Goal: Connect with others: Connect with others

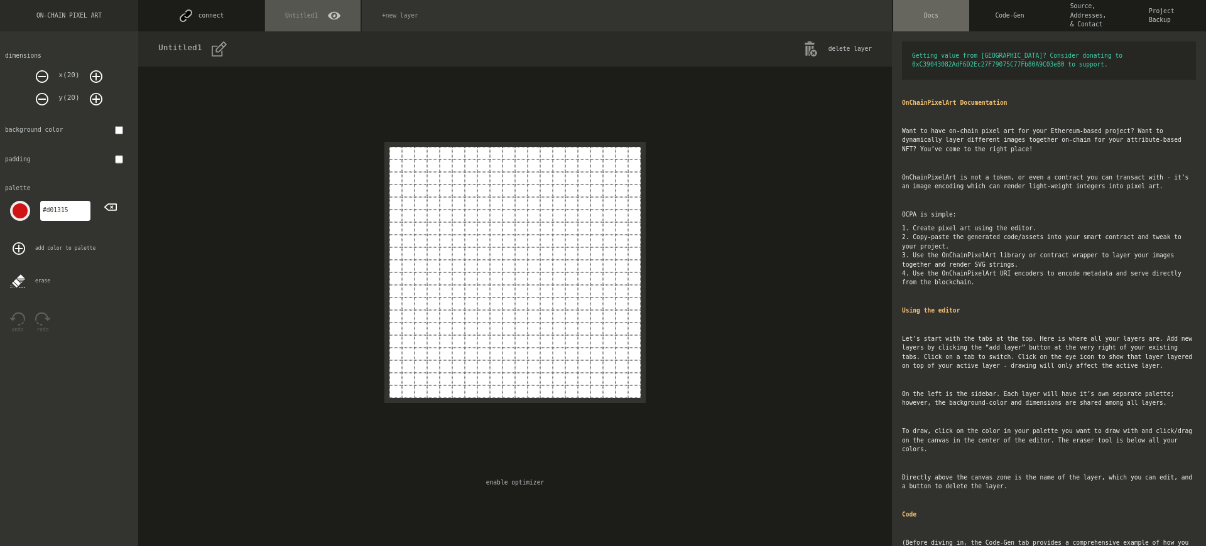
click at [201, 16] on button "connect" at bounding box center [201, 15] width 126 height 31
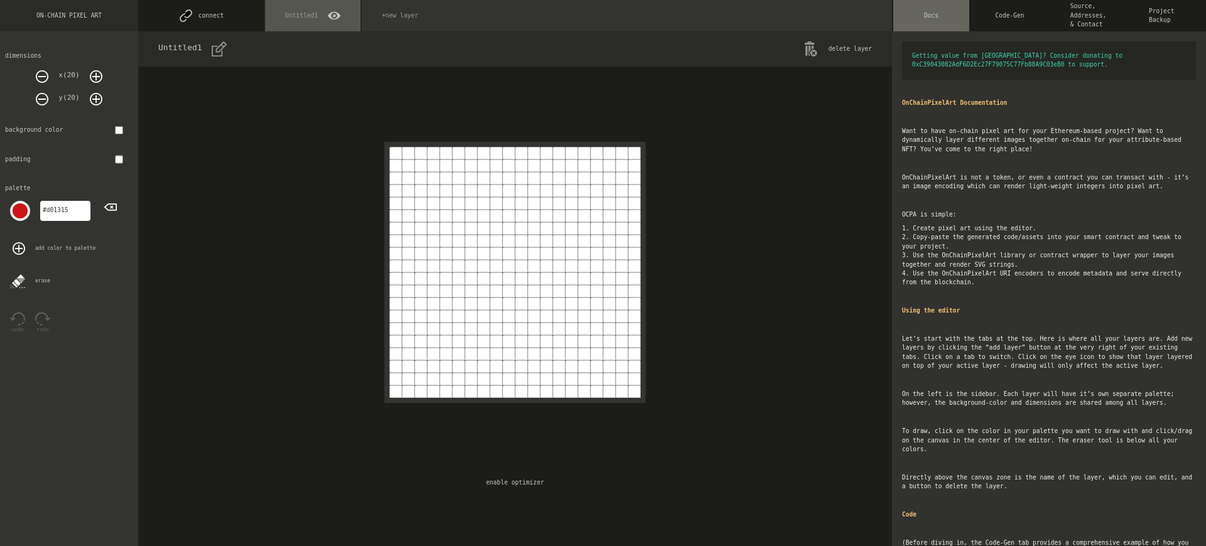
click at [201, 16] on button "connect" at bounding box center [201, 15] width 126 height 31
